Goal: Information Seeking & Learning: Learn about a topic

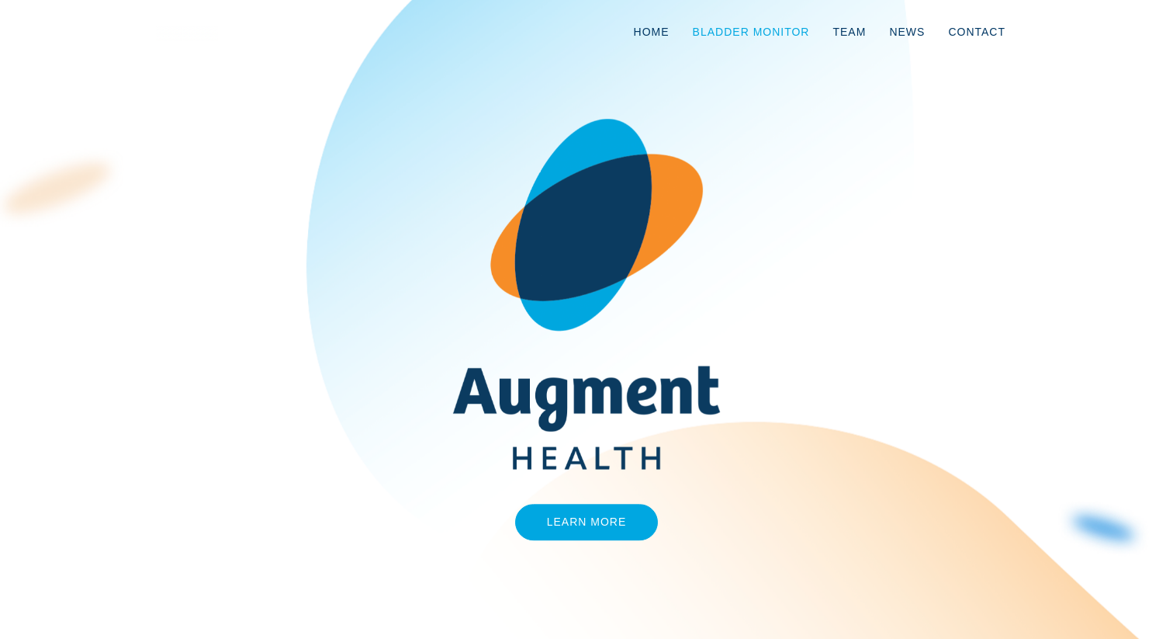
click at [769, 23] on link "Bladder Monitor" at bounding box center [751, 31] width 140 height 51
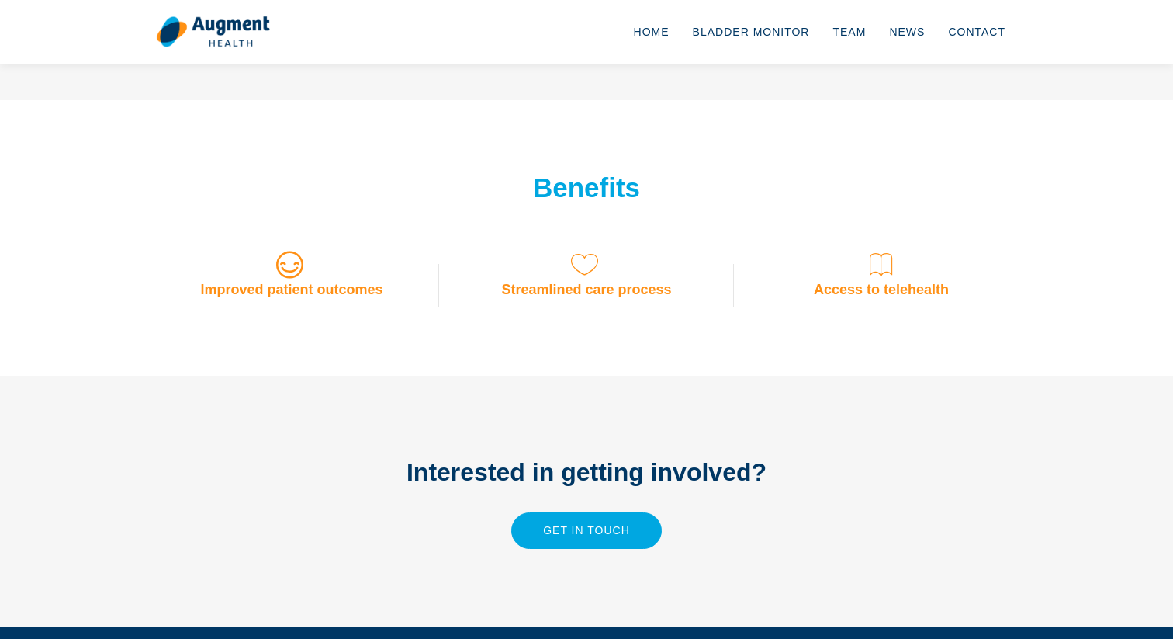
scroll to position [1276, 0]
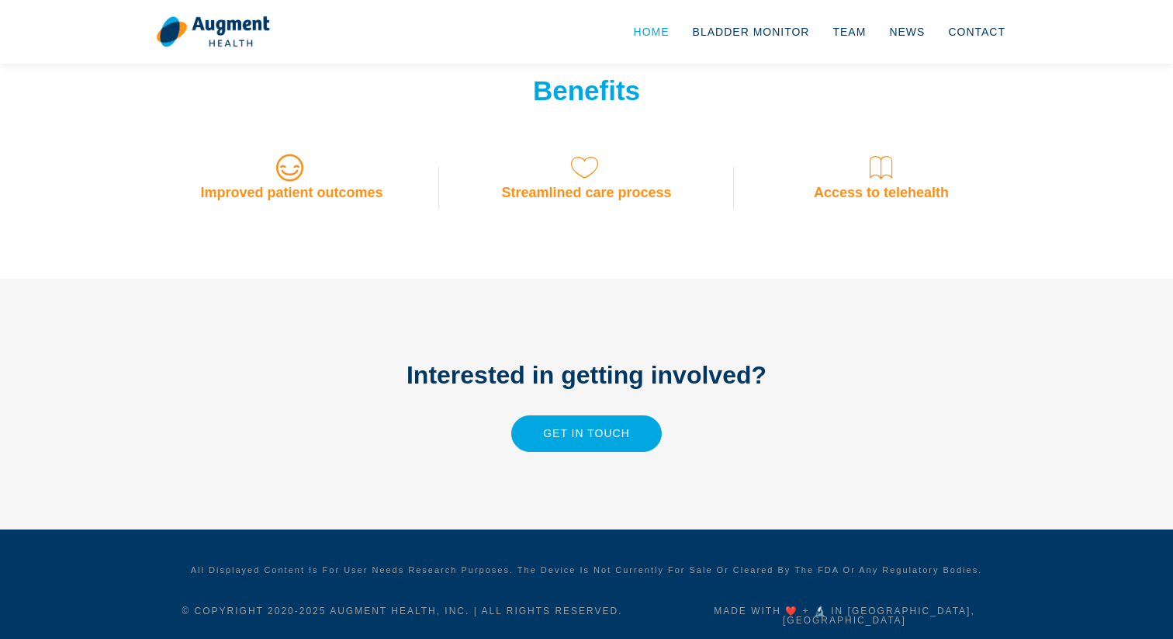
click at [662, 27] on link "Home" at bounding box center [651, 31] width 59 height 51
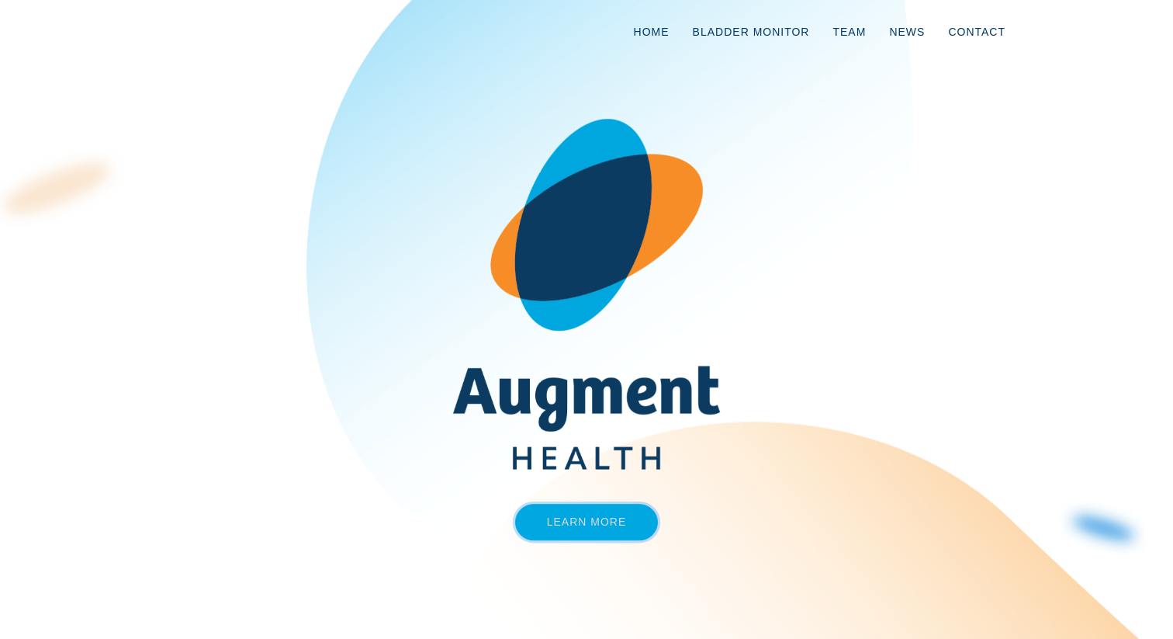
click at [594, 538] on link "Learn More" at bounding box center [587, 522] width 144 height 36
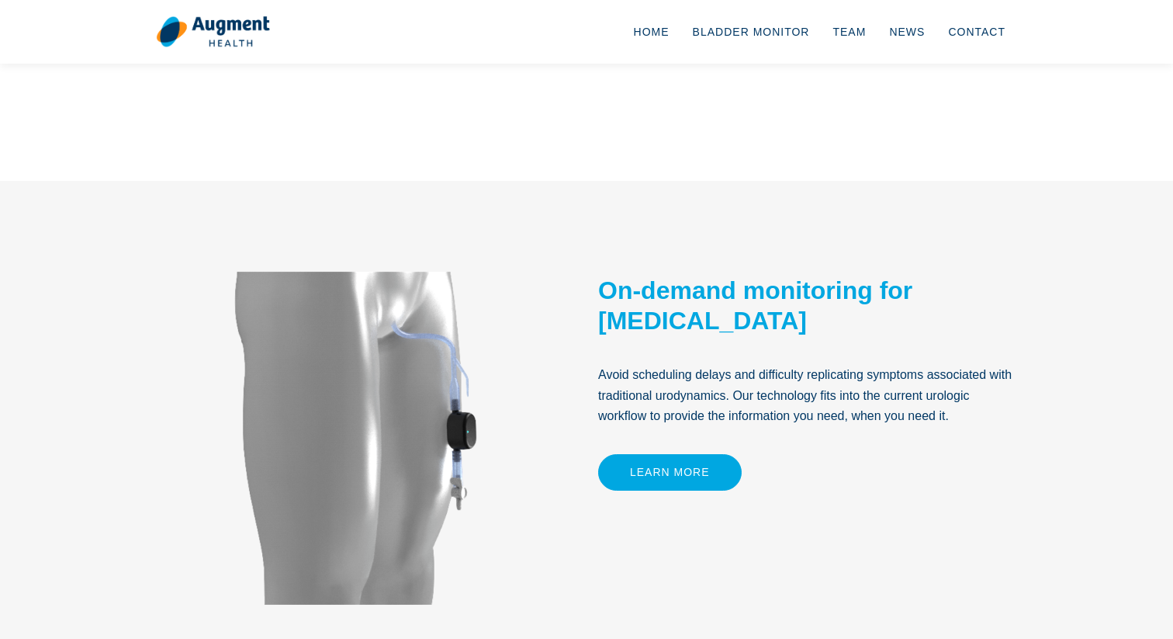
scroll to position [596, 0]
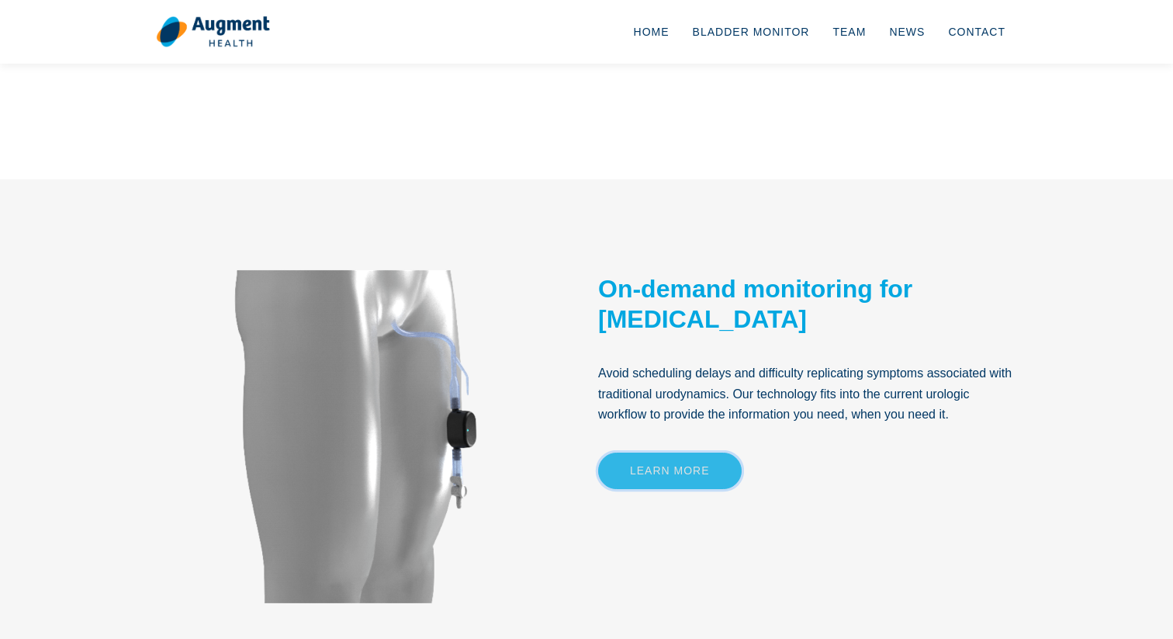
click at [620, 478] on link "Learn More" at bounding box center [670, 470] width 144 height 36
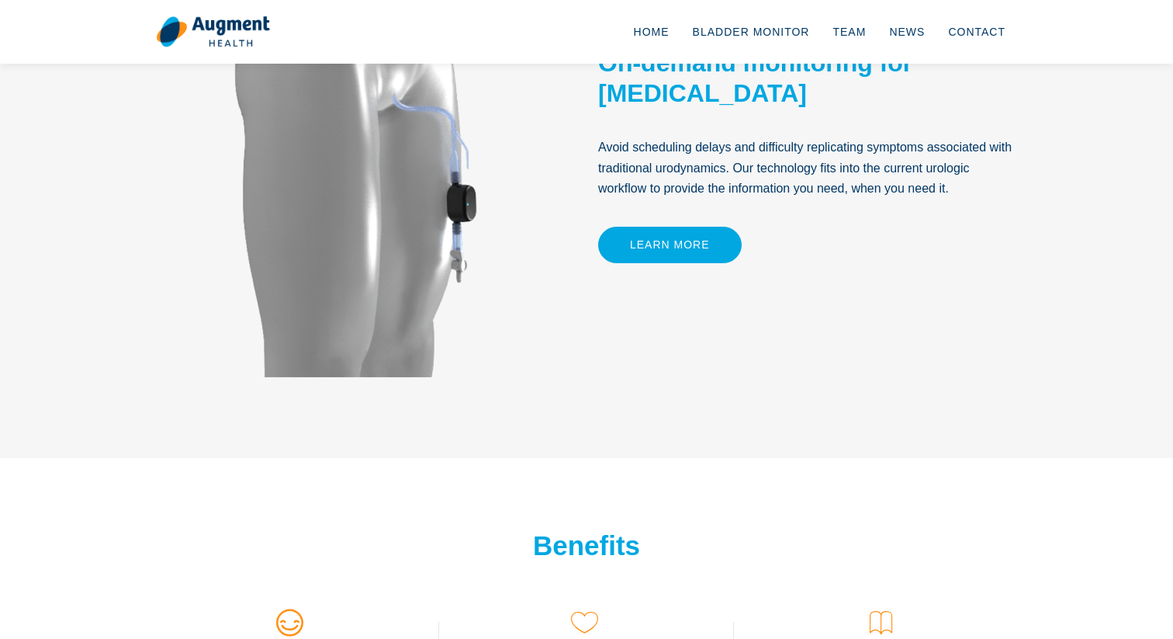
scroll to position [659, 0]
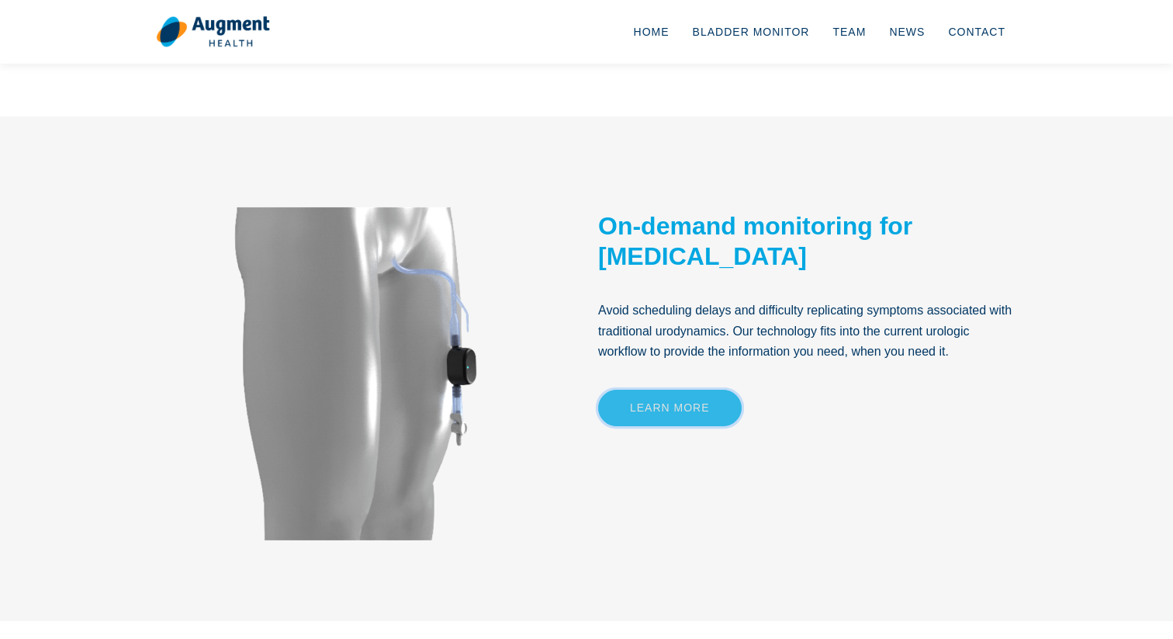
click at [695, 409] on link "Learn More" at bounding box center [670, 407] width 144 height 36
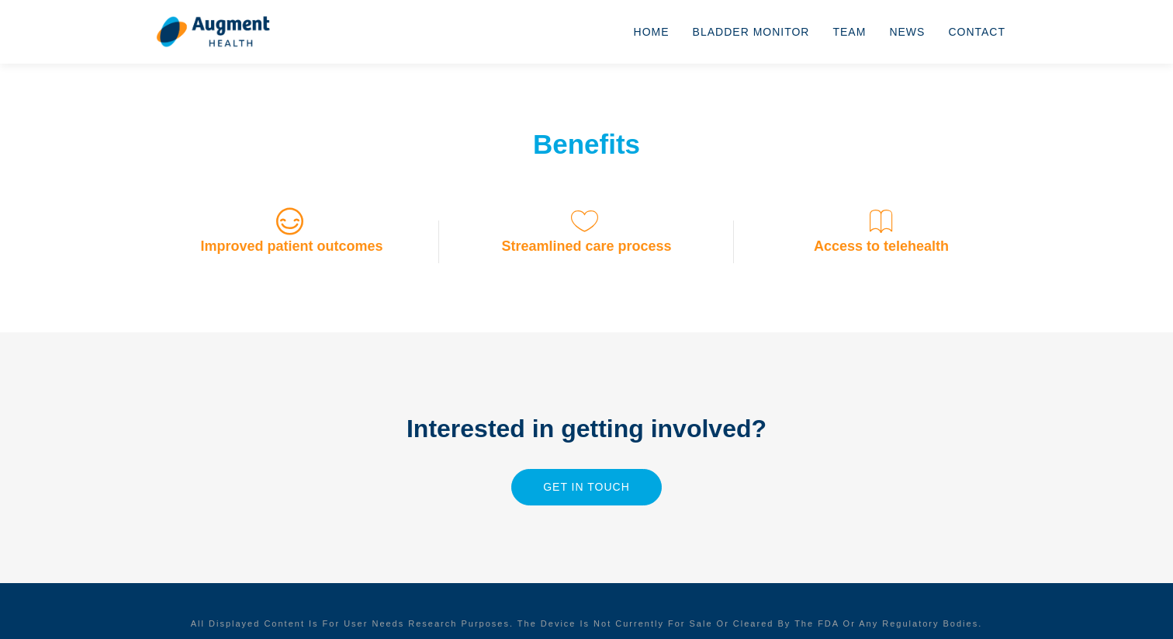
scroll to position [1276, 0]
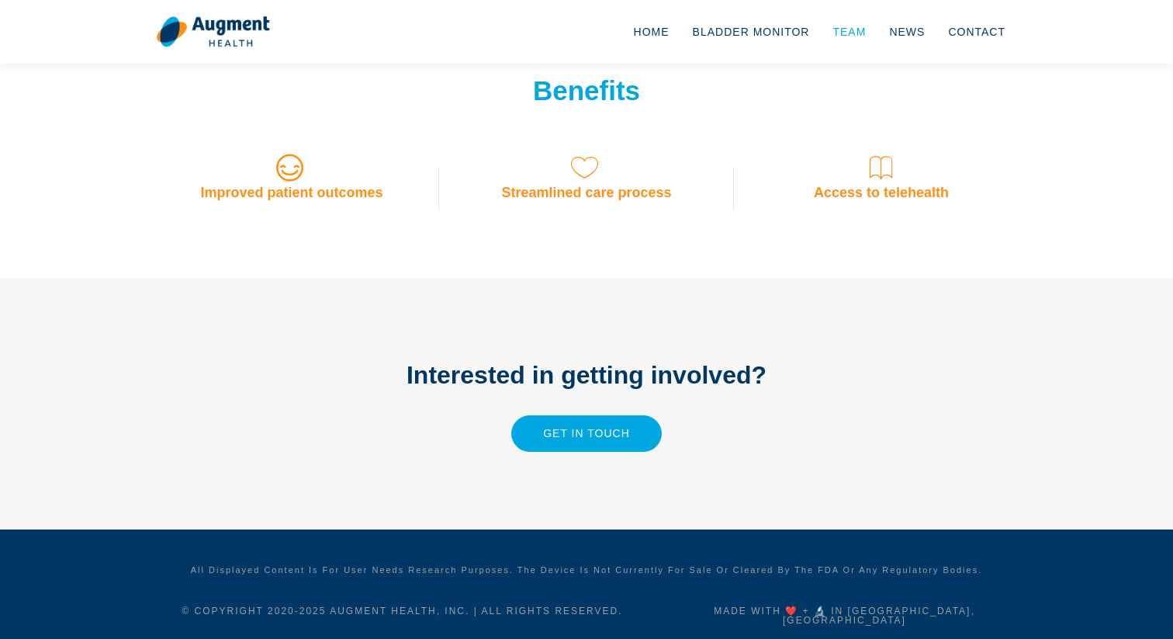
click at [858, 32] on link "Team" at bounding box center [849, 31] width 57 height 51
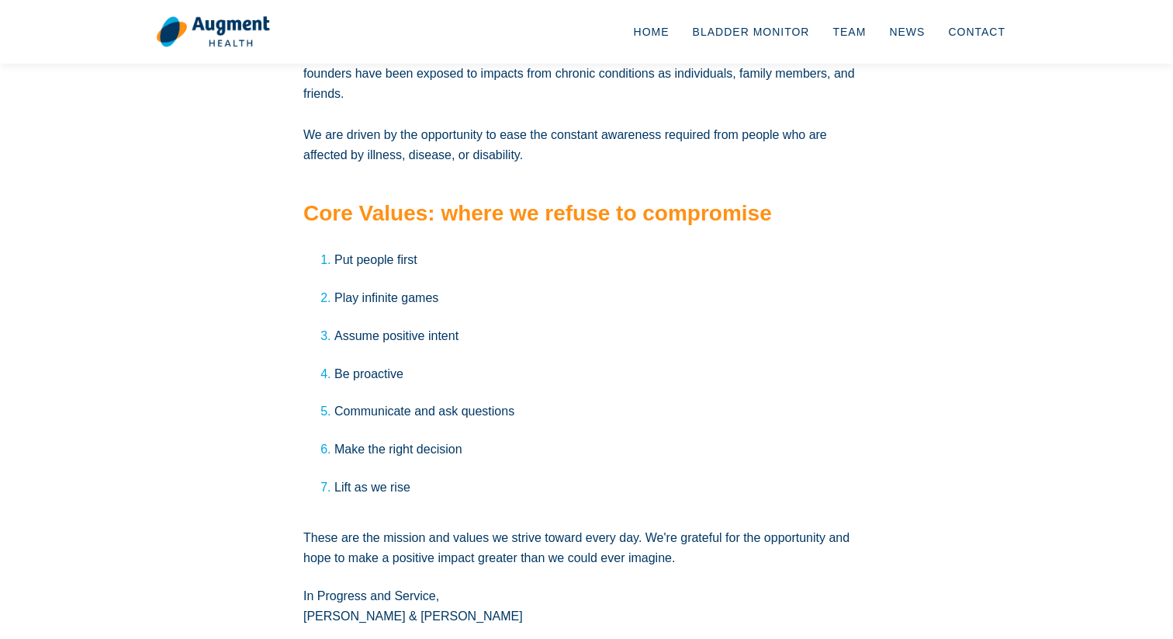
scroll to position [2659, 0]
